Goal: Information Seeking & Learning: Learn about a topic

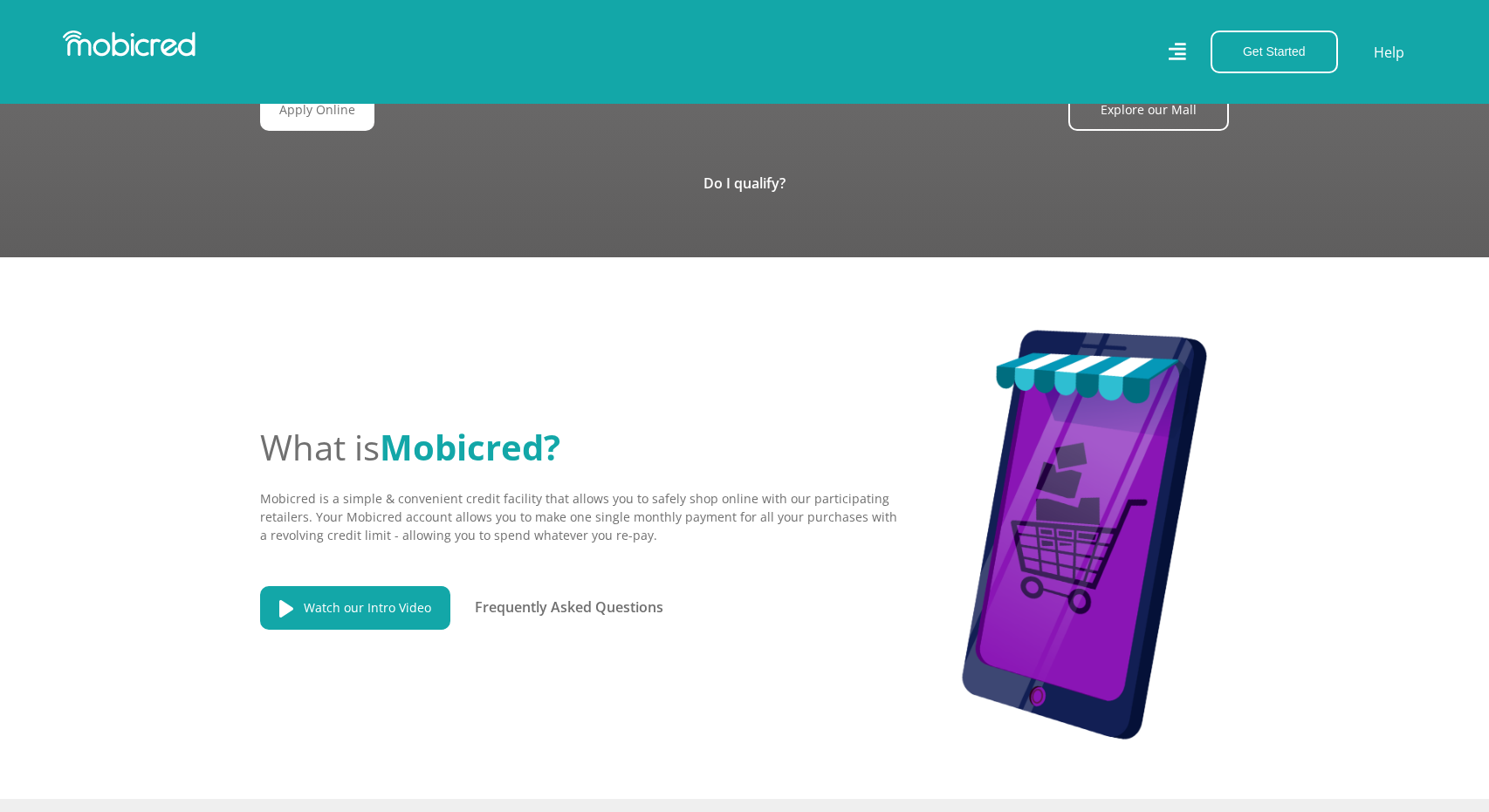
scroll to position [0, 3979]
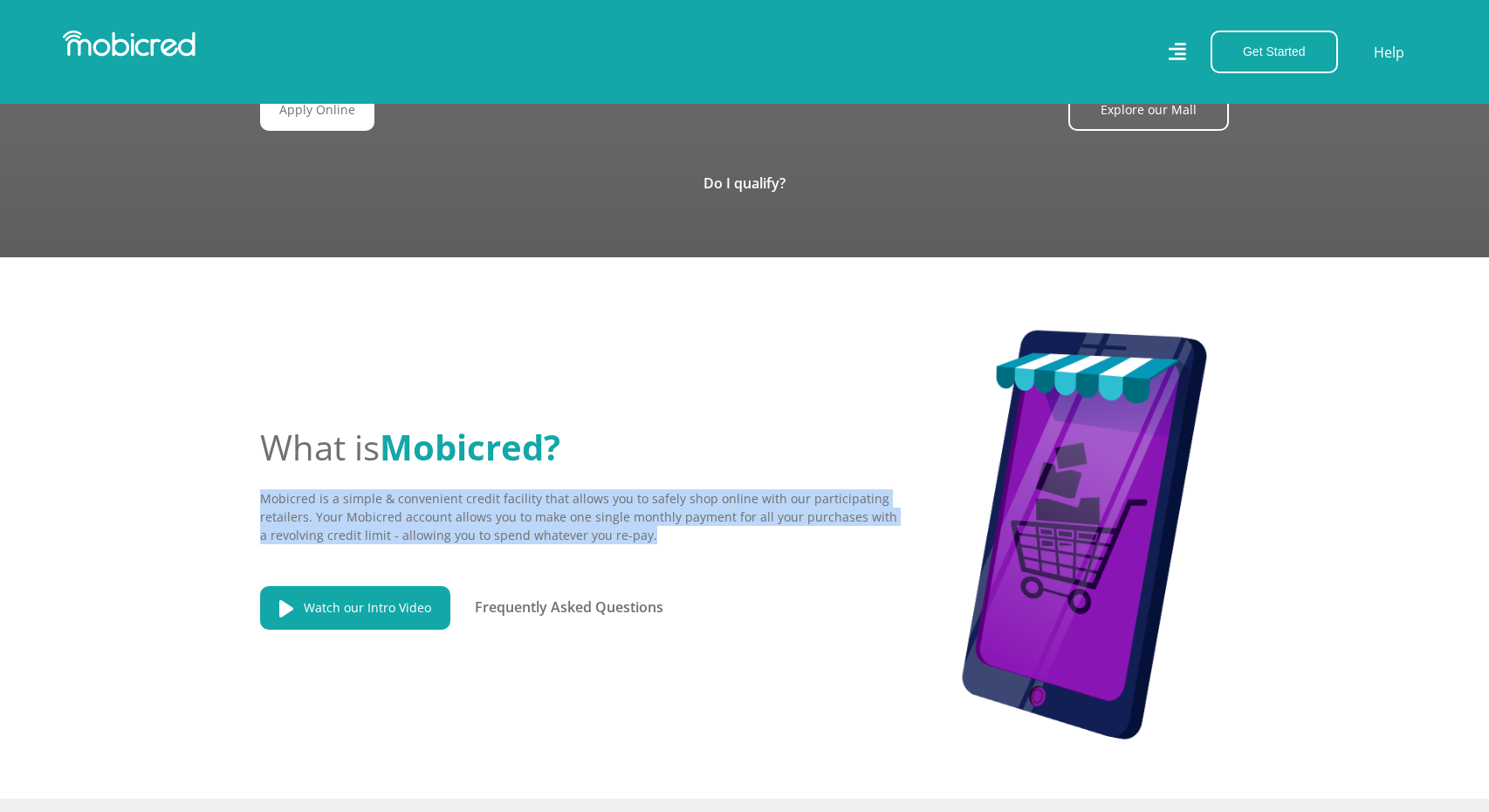
drag, startPoint x: 262, startPoint y: 491, endPoint x: 722, endPoint y: 524, distance: 461.2
click at [722, 524] on p "Mobicred is a simple & convenient credit facility that allows you to safely sho…" at bounding box center [578, 517] width 637 height 55
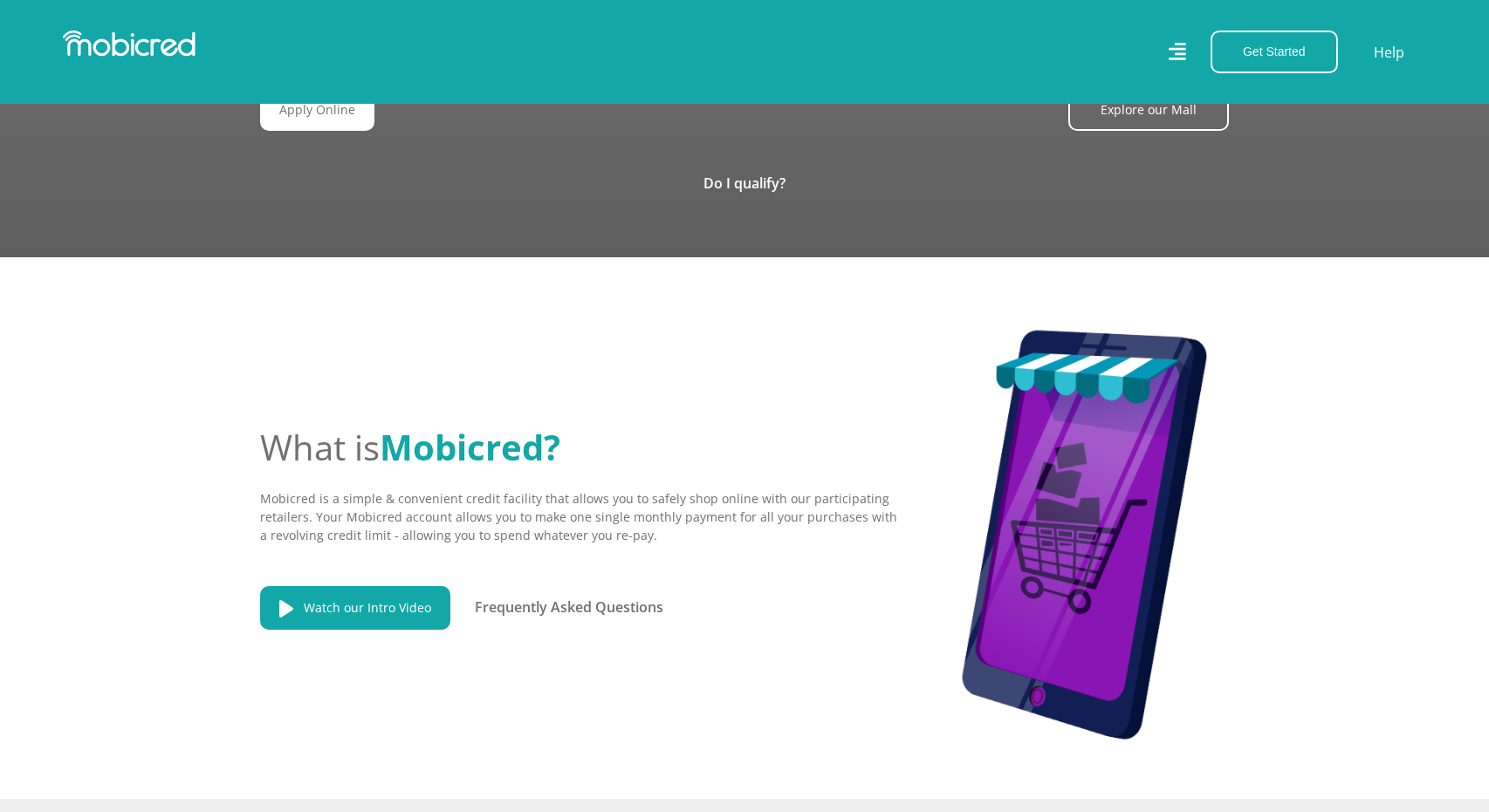
drag, startPoint x: 709, startPoint y: 533, endPoint x: 710, endPoint y: 545, distance: 12.0
click at [710, 535] on p "Mobicred is a simple & convenient credit facility that allows you to safely sho…" at bounding box center [578, 517] width 637 height 55
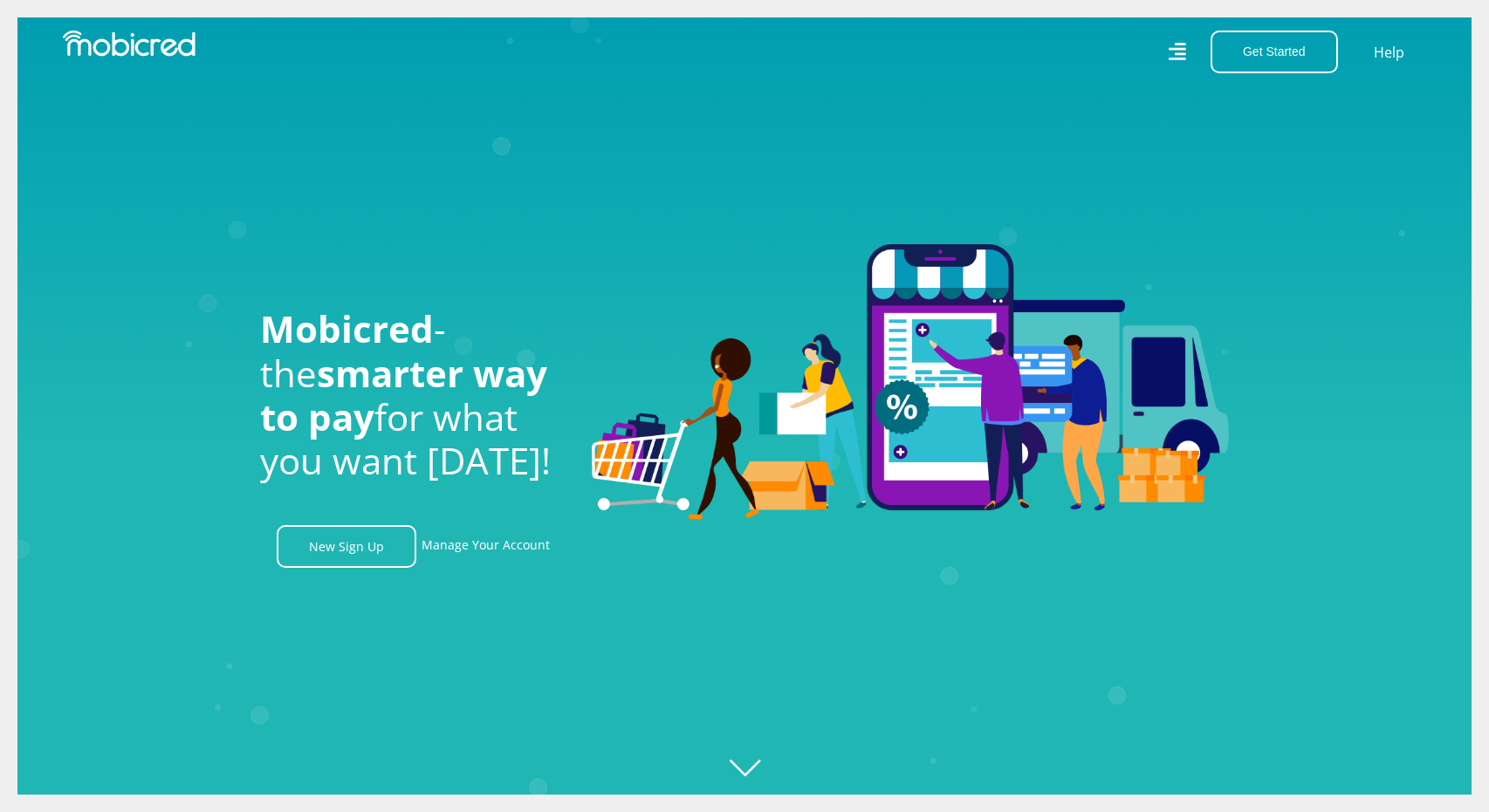
scroll to position [0, 995]
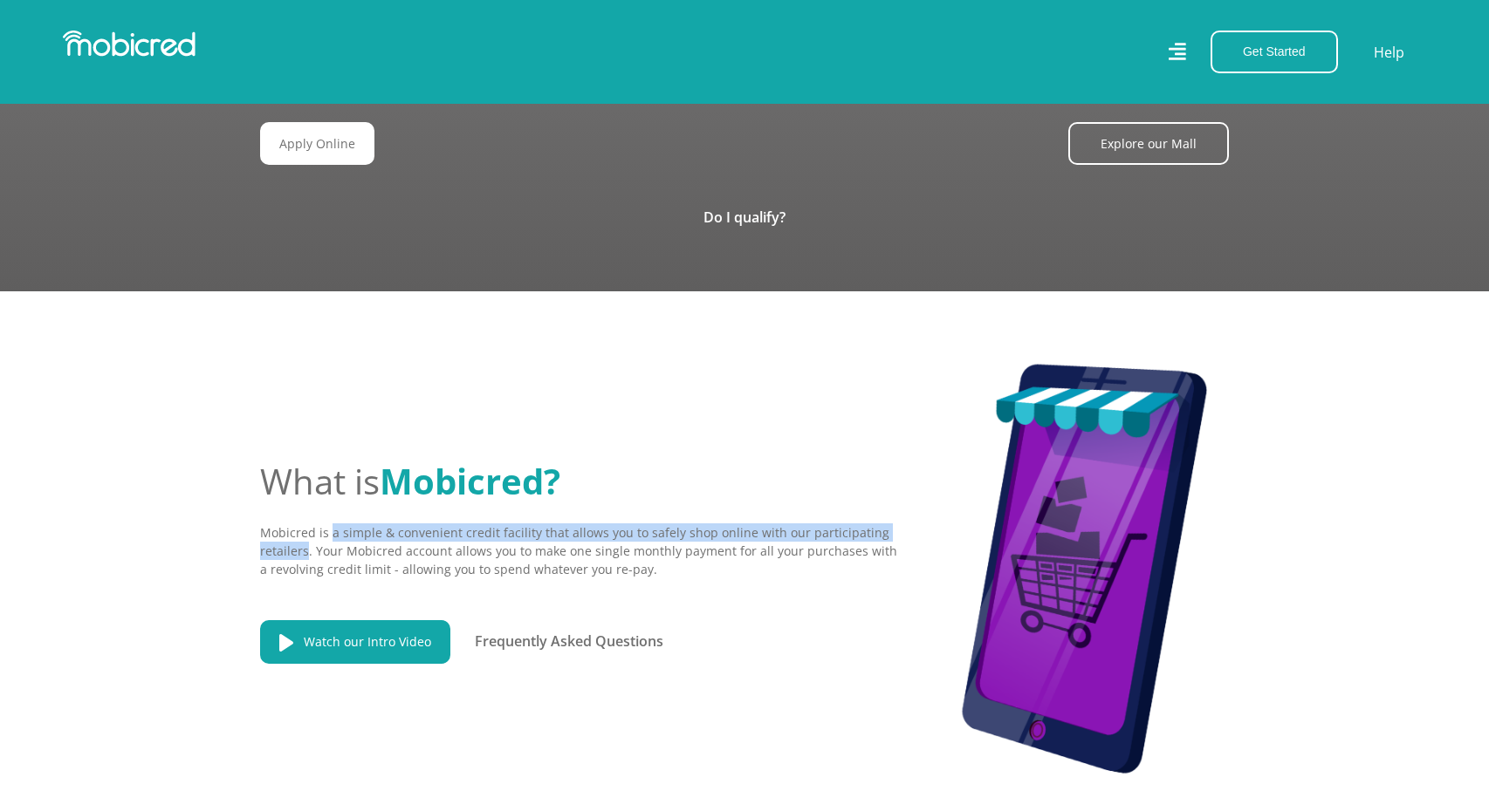
drag, startPoint x: 330, startPoint y: 525, endPoint x: 311, endPoint y: 546, distance: 28.3
click at [308, 548] on p "Mobicred is a simple & convenient credit facility that allows you to safely sho…" at bounding box center [578, 551] width 637 height 55
copy p "a simple & convenient credit facility that allows you to safely shop online wit…"
